Goal: Download file/media

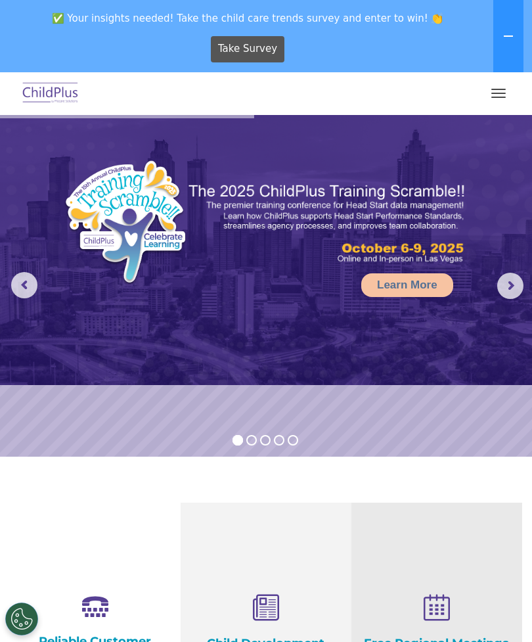
select select "MEDIUM"
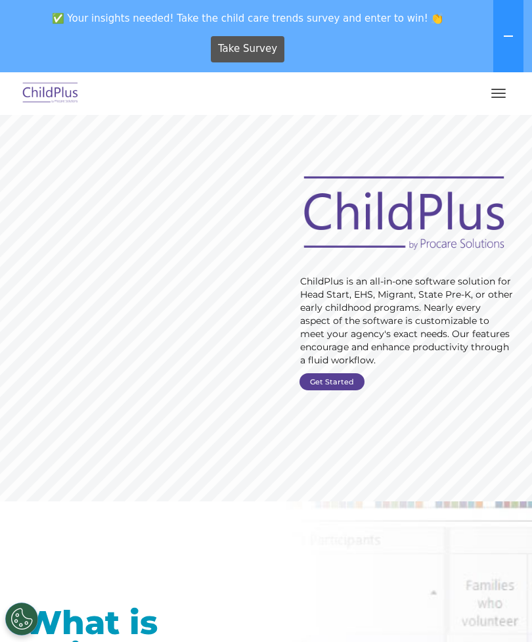
click at [494, 93] on span "button" at bounding box center [498, 93] width 14 height 1
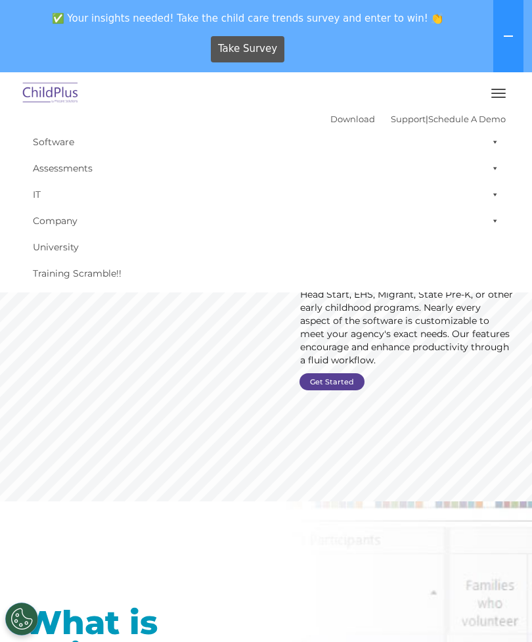
click at [334, 116] on link "Download" at bounding box center [352, 119] width 45 height 11
click at [330, 116] on link "Download" at bounding box center [352, 119] width 45 height 11
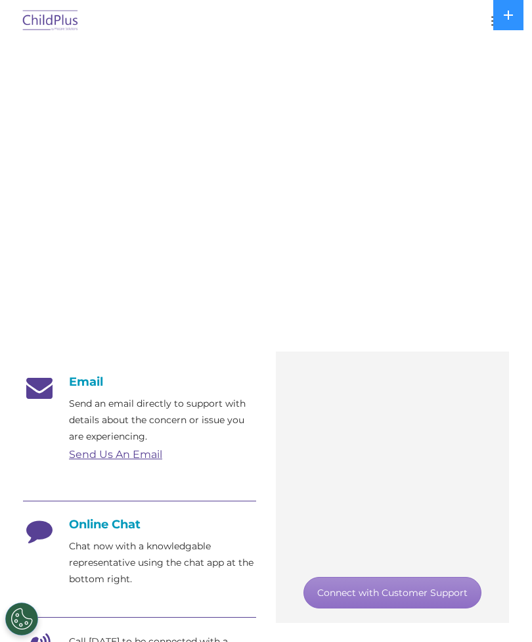
scroll to position [68, 0]
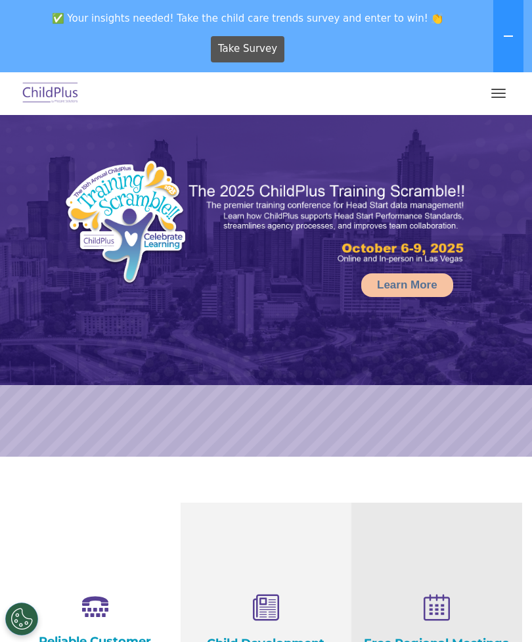
select select "MEDIUM"
click at [498, 99] on button "button" at bounding box center [499, 93] width 28 height 21
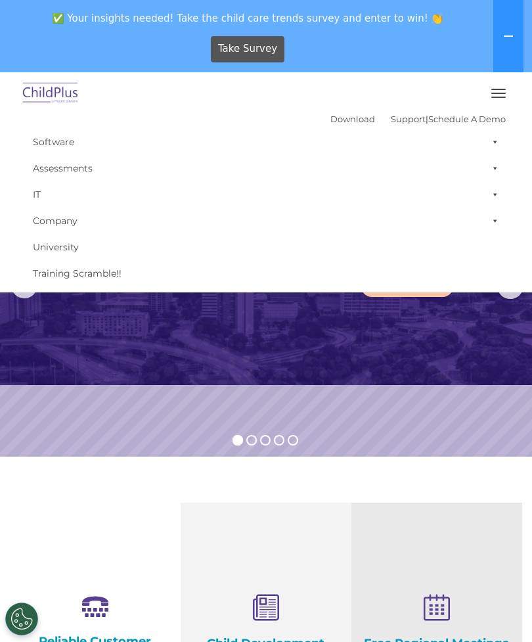
click at [337, 120] on link "Download" at bounding box center [352, 119] width 45 height 11
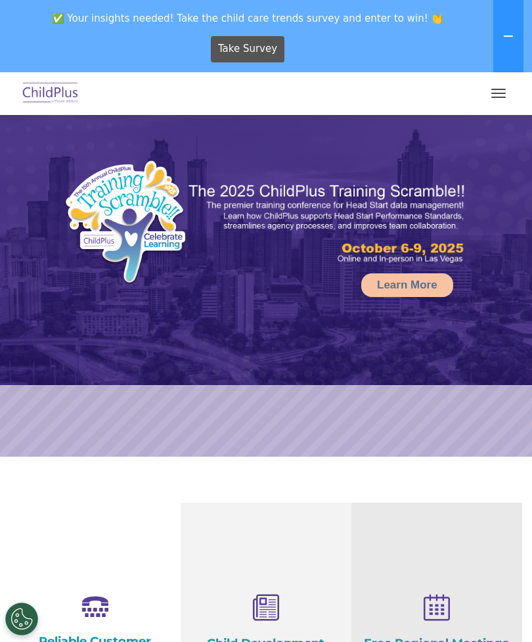
select select "MEDIUM"
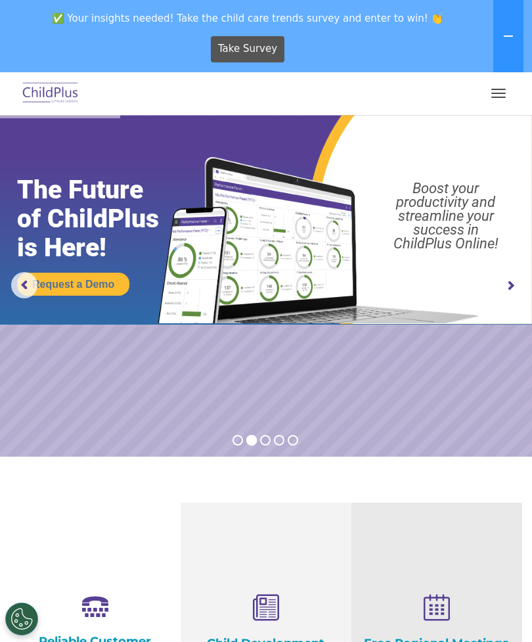
click at [500, 93] on span "button" at bounding box center [498, 93] width 14 height 1
